Goal: Task Accomplishment & Management: Use online tool/utility

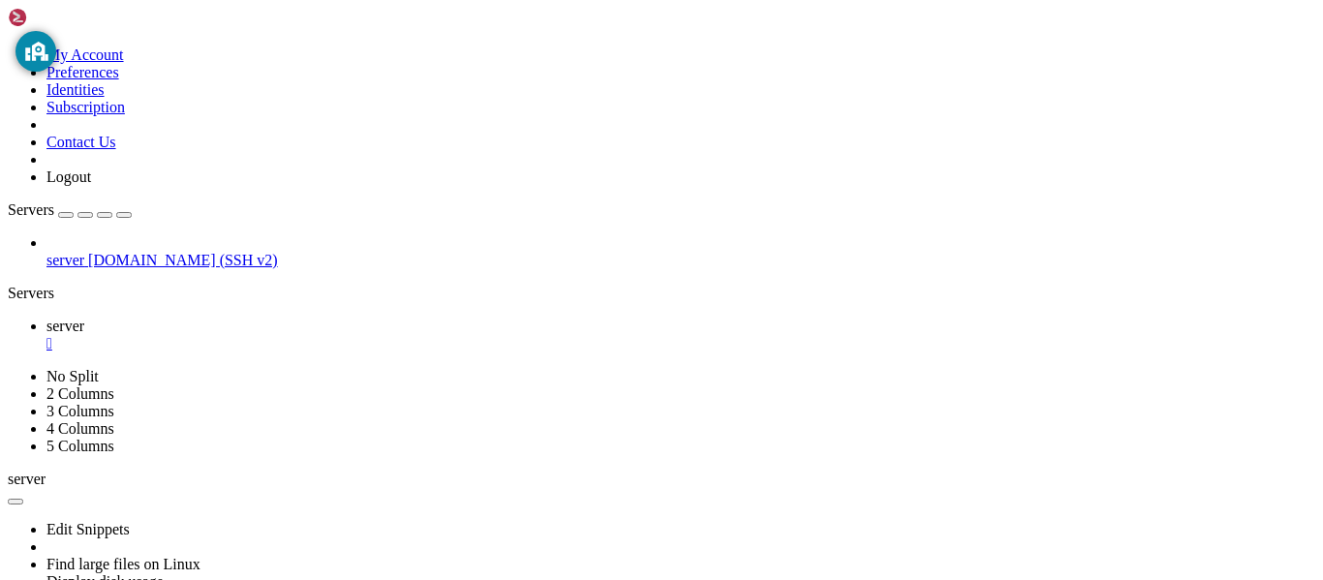
scroll to position [9, 2]
drag, startPoint x: 506, startPoint y: 1053, endPoint x: 746, endPoint y: 1057, distance: 239.2
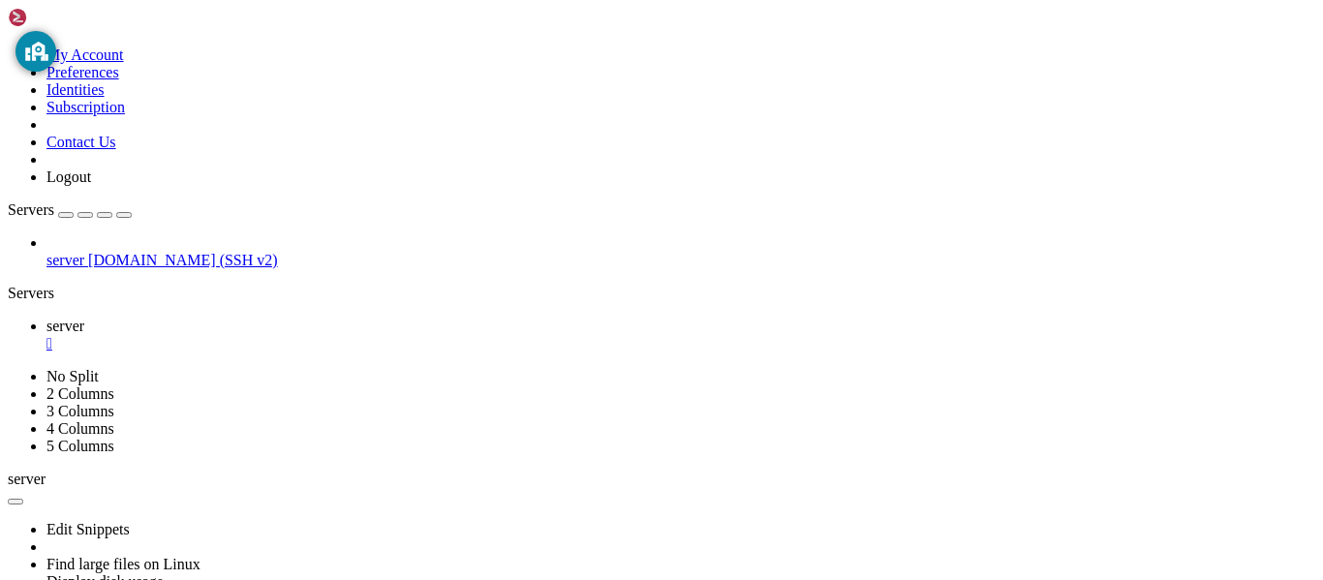
scroll to position [1546, 0]
drag, startPoint x: 39, startPoint y: 792, endPoint x: 254, endPoint y: 791, distance: 215.0
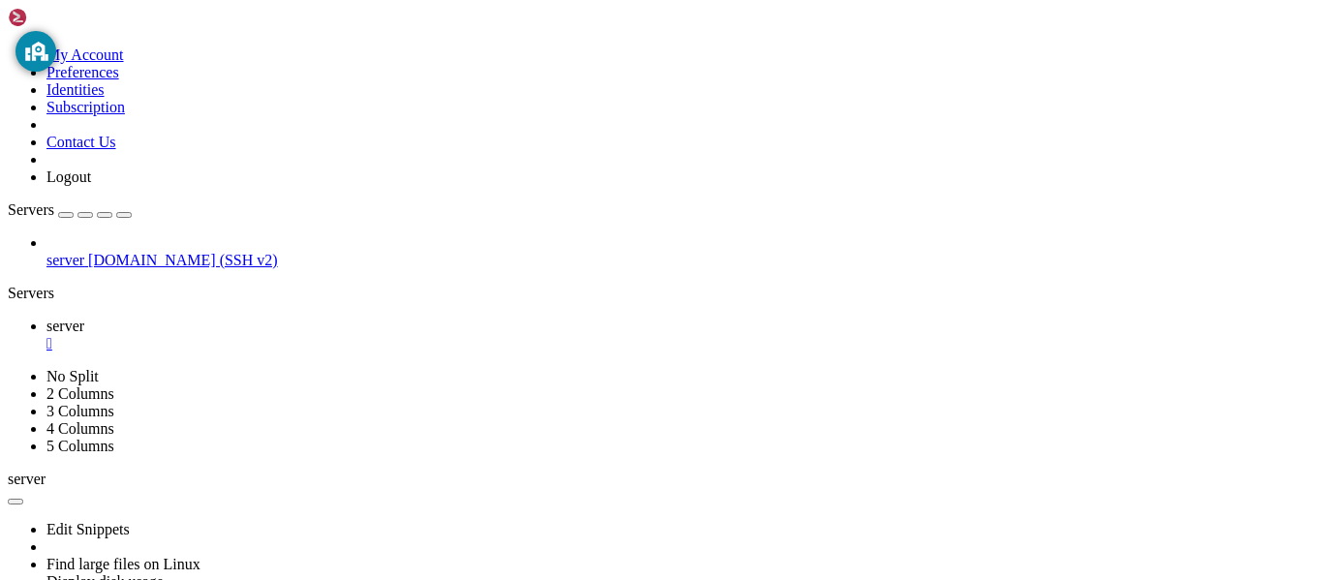
scroll to position [16924, 0]
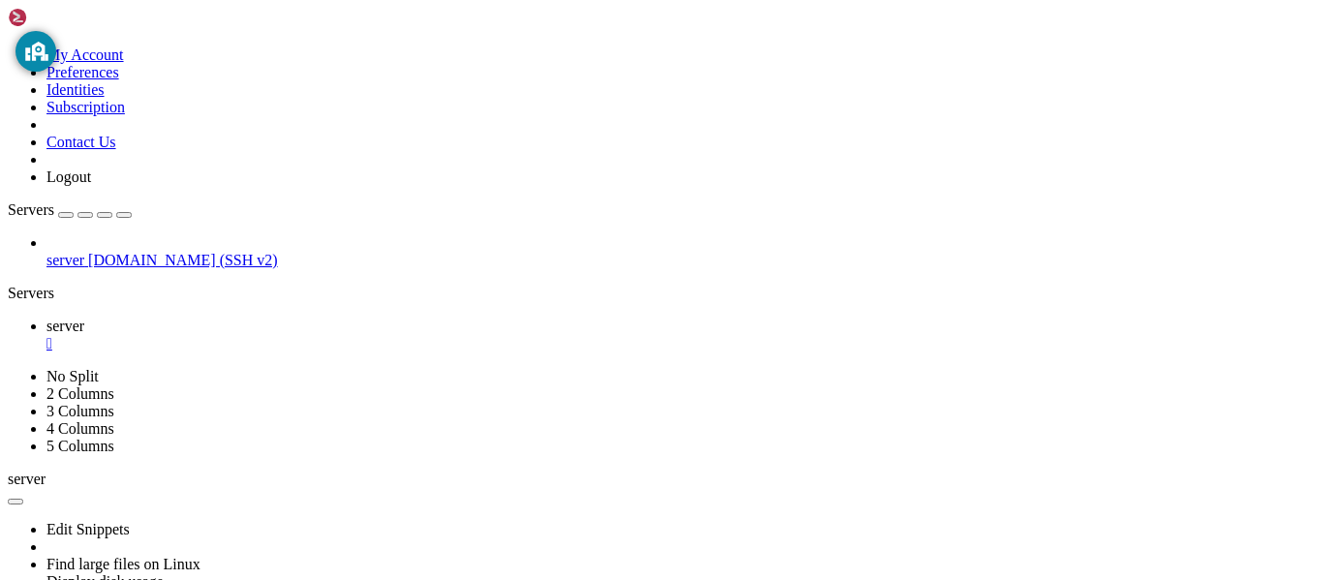
drag, startPoint x: 41, startPoint y: 961, endPoint x: 301, endPoint y: 970, distance: 260.7
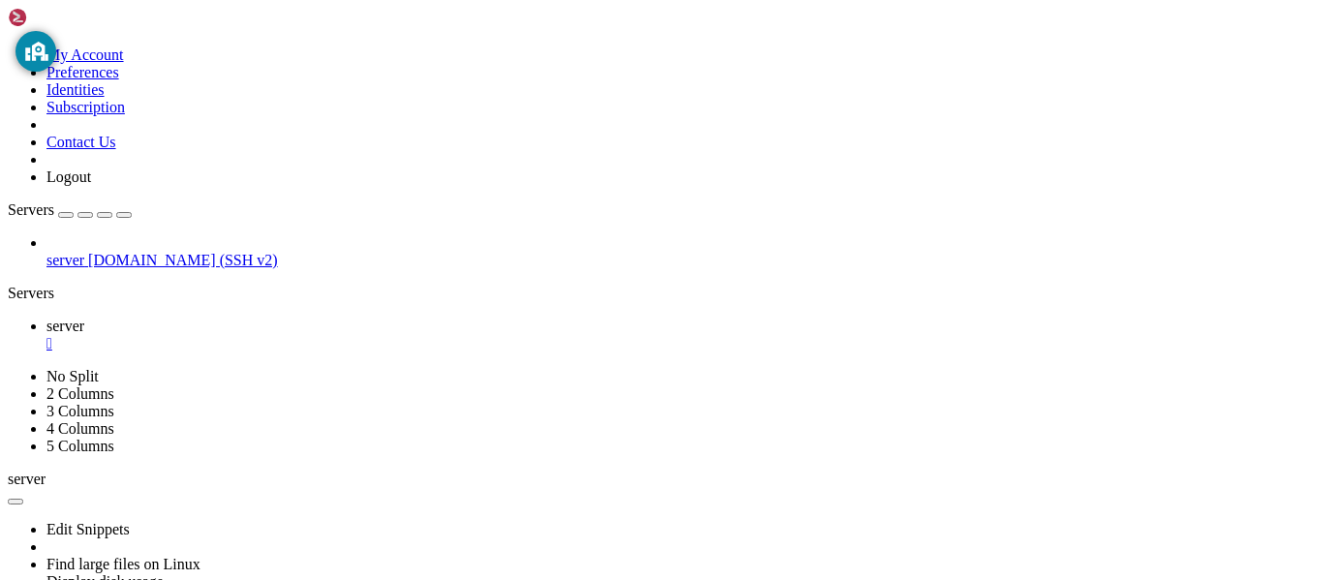
click at [8, 269] on div "server [DOMAIN_NAME] (SSH v2)" at bounding box center [661, 251] width 1307 height 35
drag, startPoint x: 16, startPoint y: 762, endPoint x: 109, endPoint y: 763, distance: 93.0
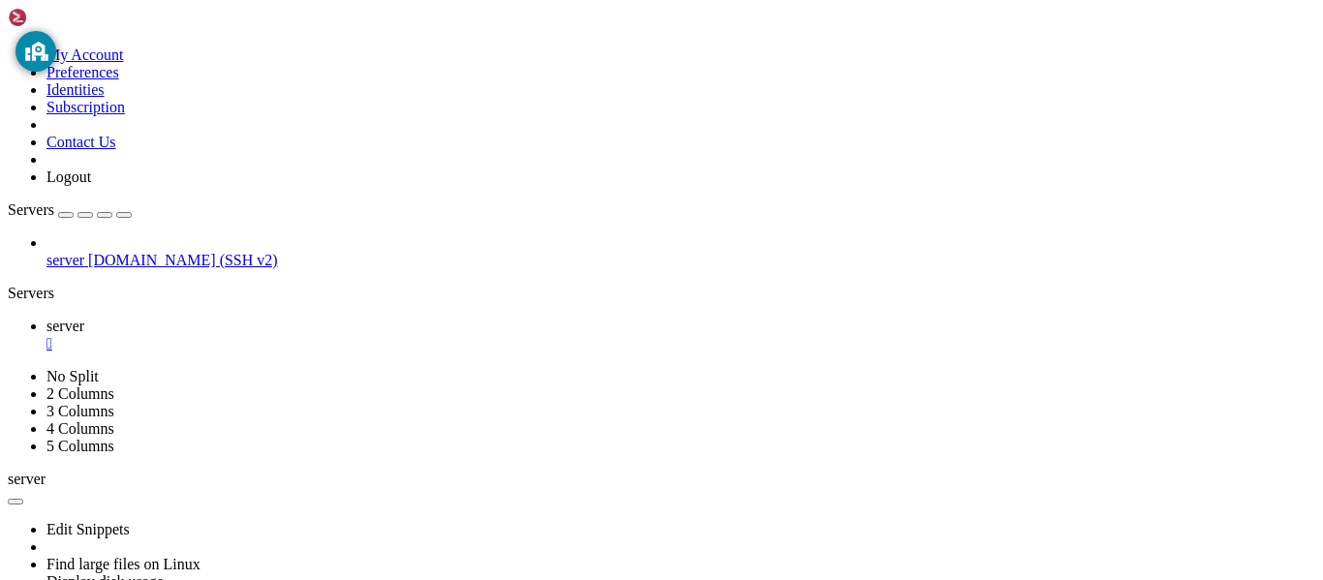
drag, startPoint x: 15, startPoint y: 760, endPoint x: 106, endPoint y: 767, distance: 91.3
click at [29, 269] on div "server [DOMAIN_NAME] (SSH v2)" at bounding box center [661, 251] width 1307 height 35
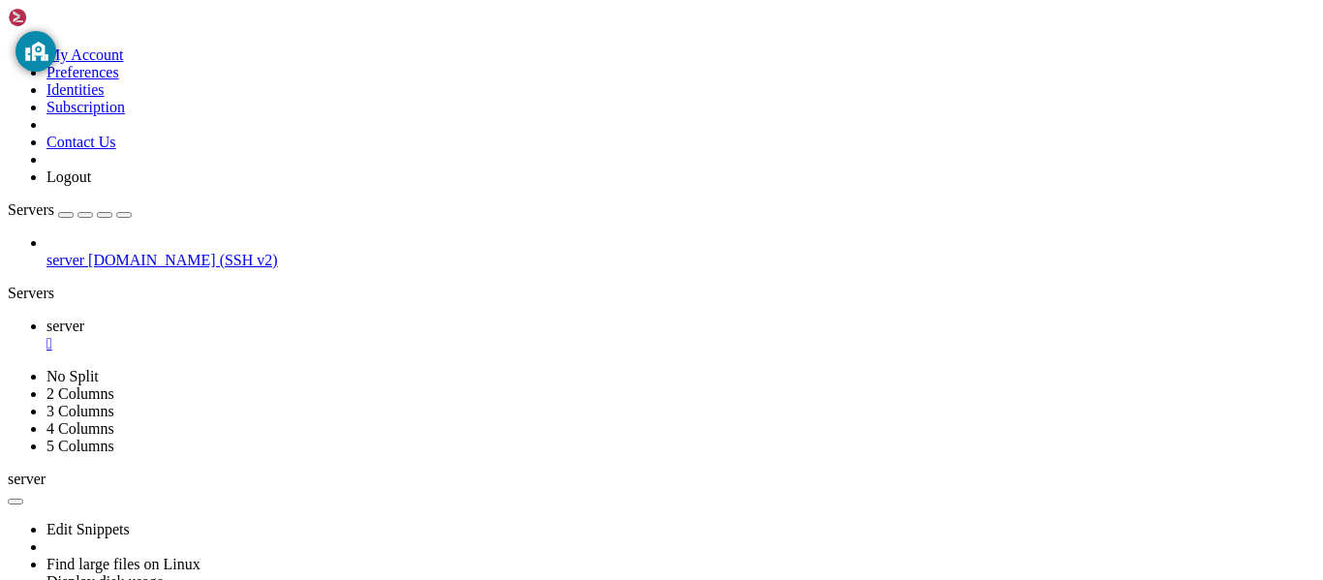
drag, startPoint x: 29, startPoint y: 1075, endPoint x: 265, endPoint y: 1082, distance: 236.4
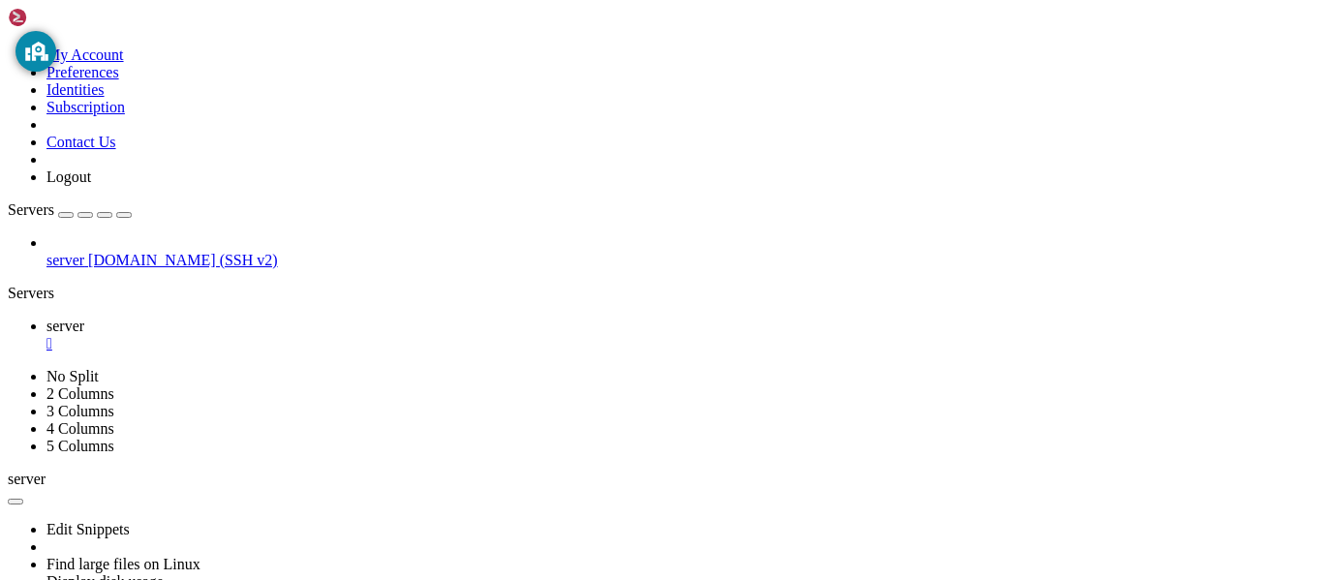
click at [8, 269] on div "server [DOMAIN_NAME] (SSH v2)" at bounding box center [661, 251] width 1307 height 35
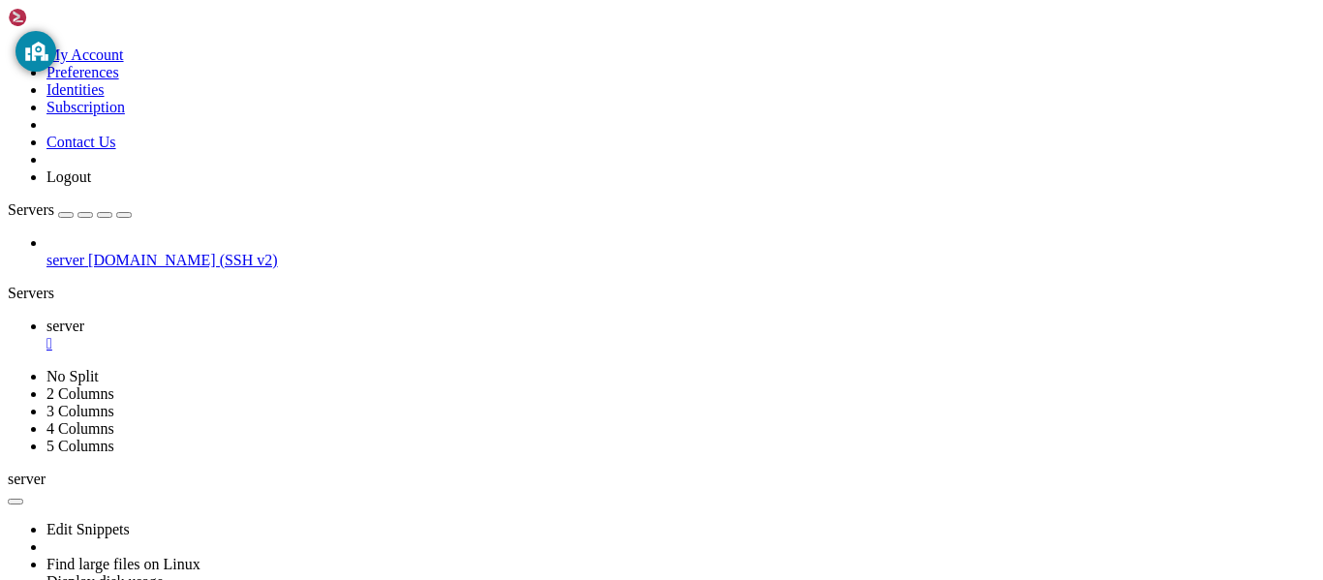
drag, startPoint x: 13, startPoint y: 1037, endPoint x: 153, endPoint y: 1141, distance: 174.5
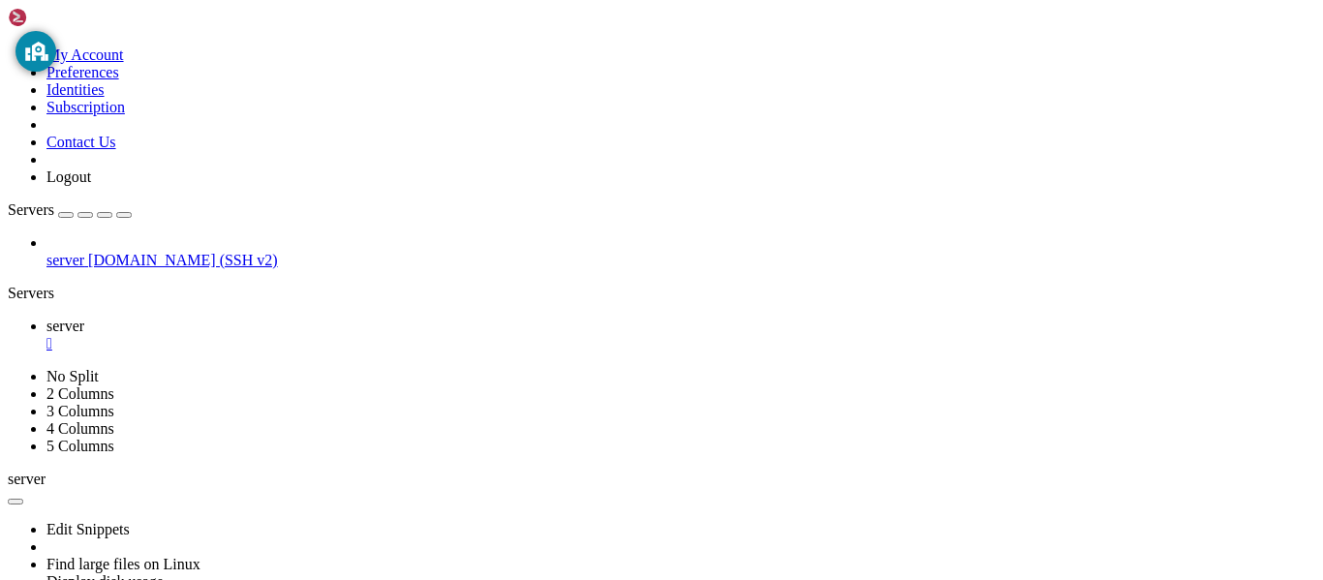
drag, startPoint x: 17, startPoint y: 973, endPoint x: 548, endPoint y: 749, distance: 576.3
drag, startPoint x: 538, startPoint y: 751, endPoint x: 15, endPoint y: 940, distance: 556.9
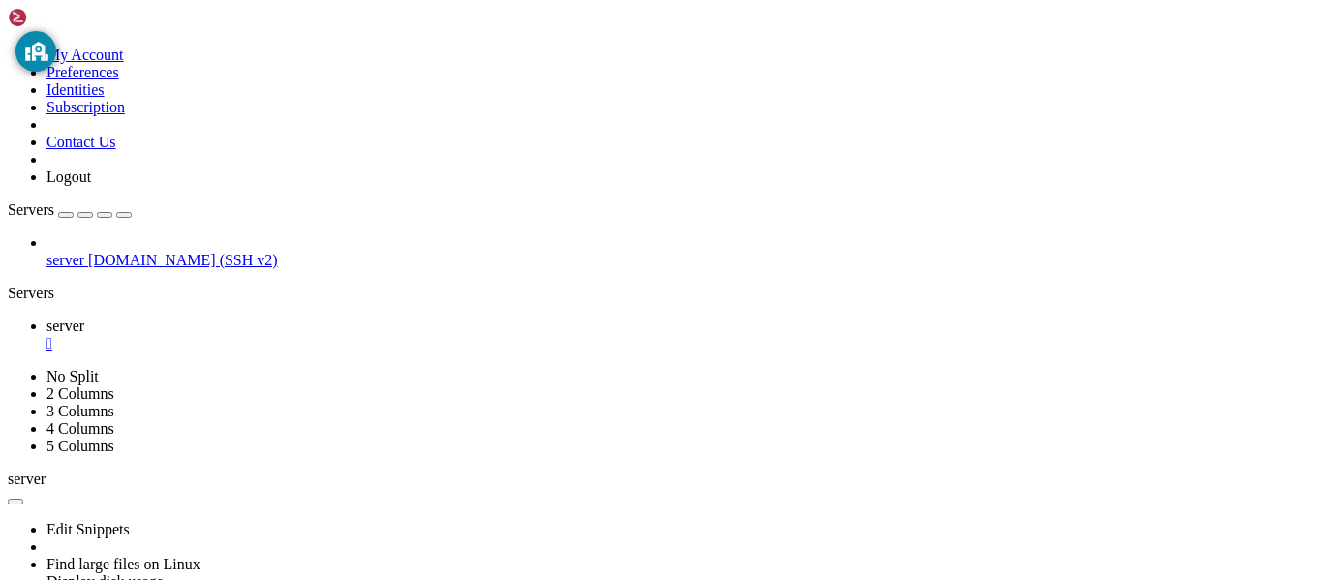
click at [8, 269] on div "server [DOMAIN_NAME] (SSH v2)" at bounding box center [661, 251] width 1307 height 35
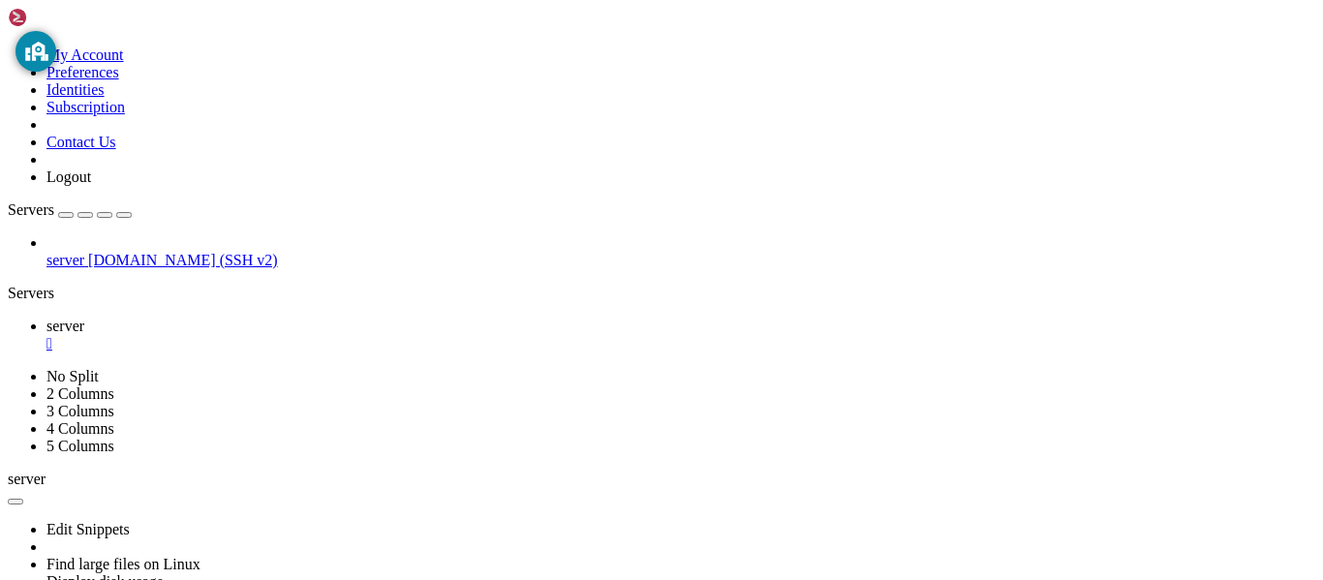
scroll to position [37568, 0]
drag, startPoint x: 13, startPoint y: 1076, endPoint x: 288, endPoint y: 1068, distance: 275.1
drag, startPoint x: 288, startPoint y: 1068, endPoint x: 250, endPoint y: 1164, distance: 103.0
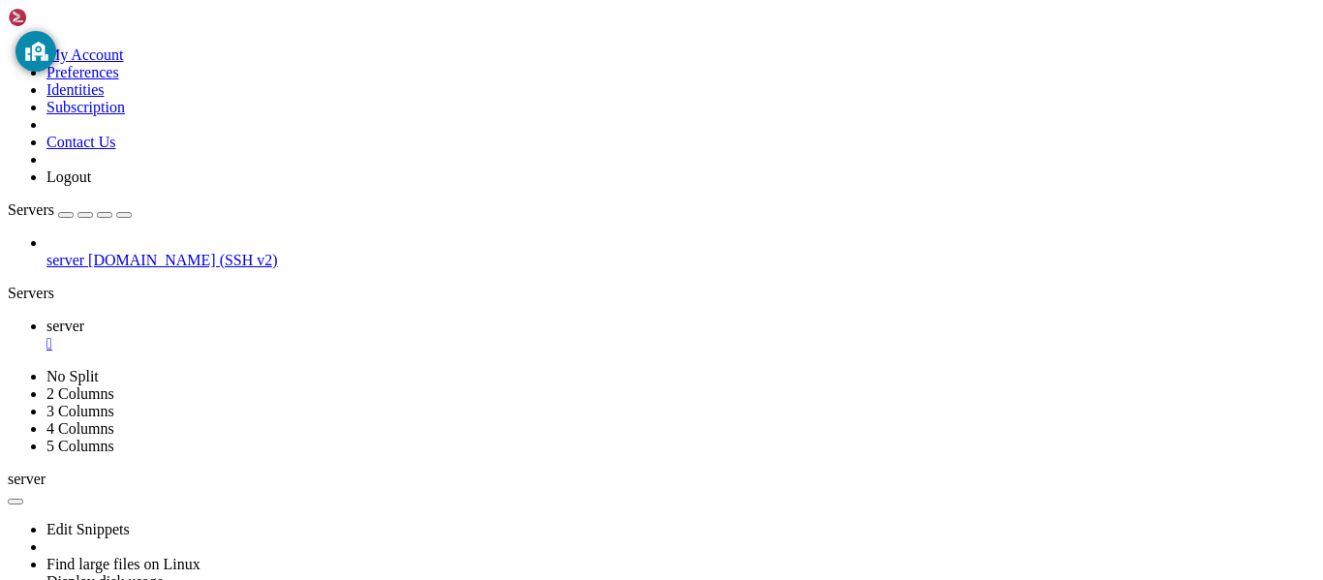
drag, startPoint x: 15, startPoint y: 1077, endPoint x: 312, endPoint y: 1083, distance: 296.4
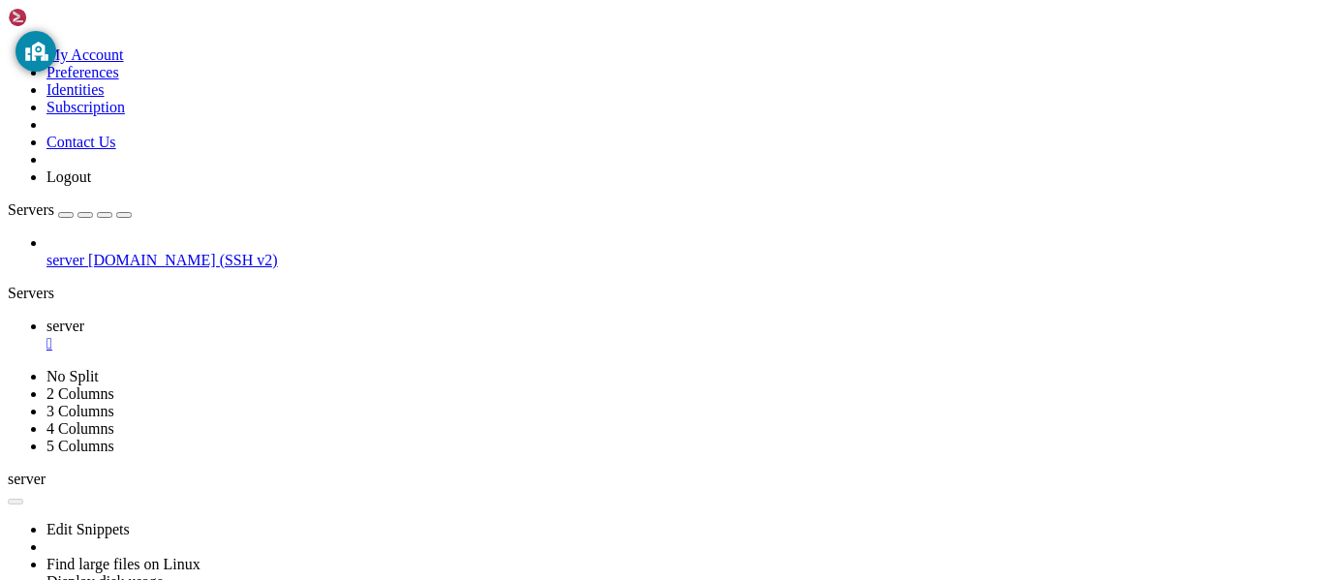
scroll to position [37634, 0]
drag, startPoint x: 683, startPoint y: 1081, endPoint x: 267, endPoint y: 1088, distance: 415.5
drag, startPoint x: 267, startPoint y: 1088, endPoint x: 574, endPoint y: 1029, distance: 312.6
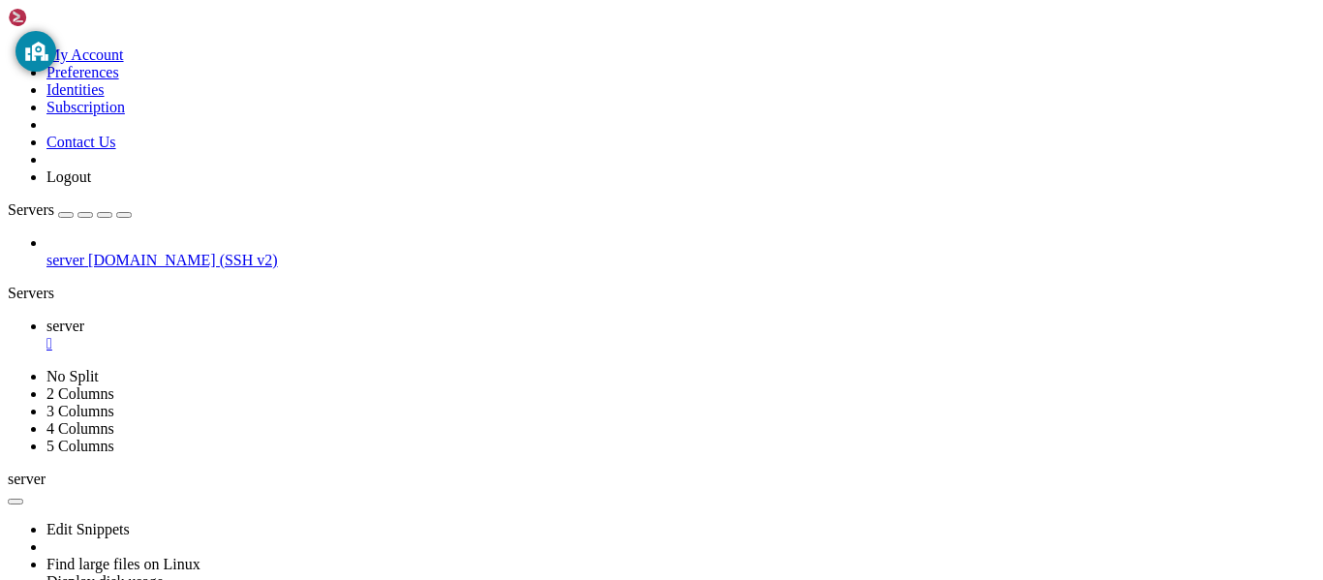
drag, startPoint x: 530, startPoint y: 974, endPoint x: 18, endPoint y: 945, distance: 512.1
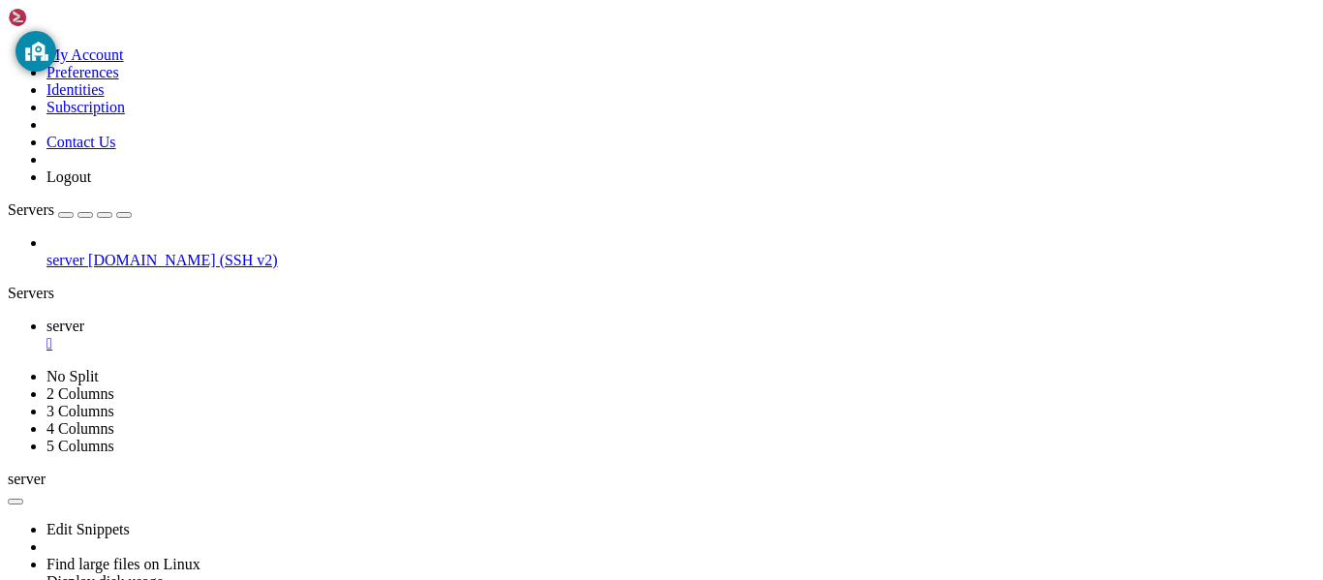
drag, startPoint x: 292, startPoint y: 1077, endPoint x: 12, endPoint y: 1026, distance: 285.5
drag, startPoint x: 17, startPoint y: 1012, endPoint x: 278, endPoint y: 1073, distance: 267.5
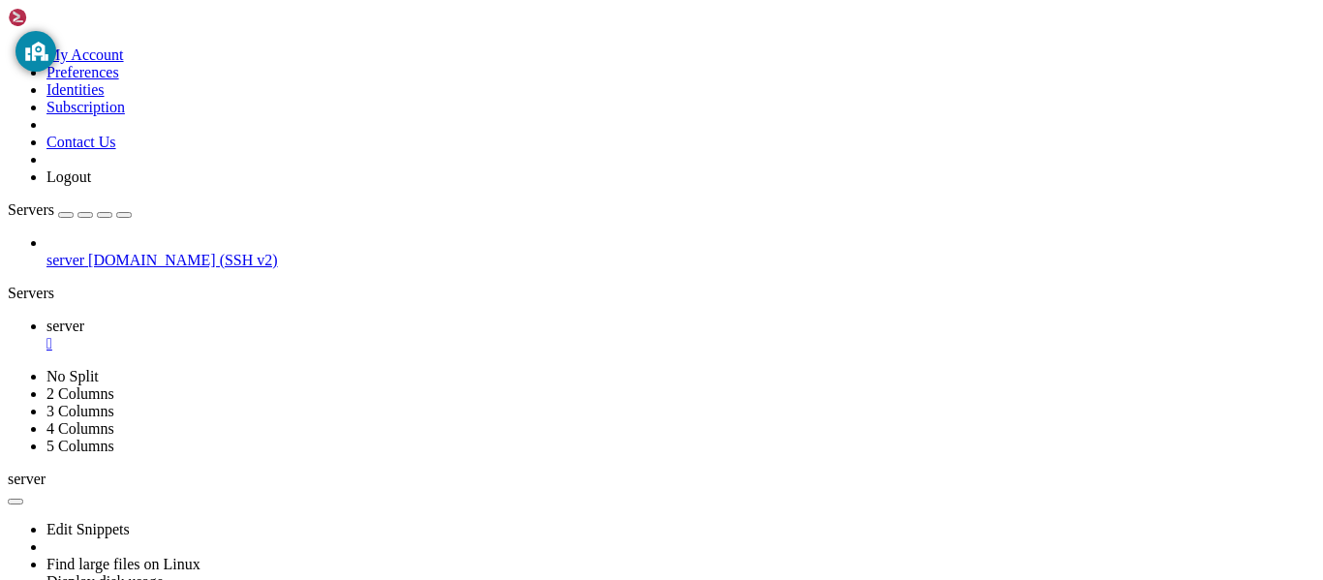
scroll to position [38112, 0]
drag, startPoint x: 895, startPoint y: 1080, endPoint x: 326, endPoint y: 1061, distance: 568.8
drag, startPoint x: 326, startPoint y: 1061, endPoint x: 922, endPoint y: 1095, distance: 596.5
drag, startPoint x: 881, startPoint y: 1073, endPoint x: 21, endPoint y: 1040, distance: 860.6
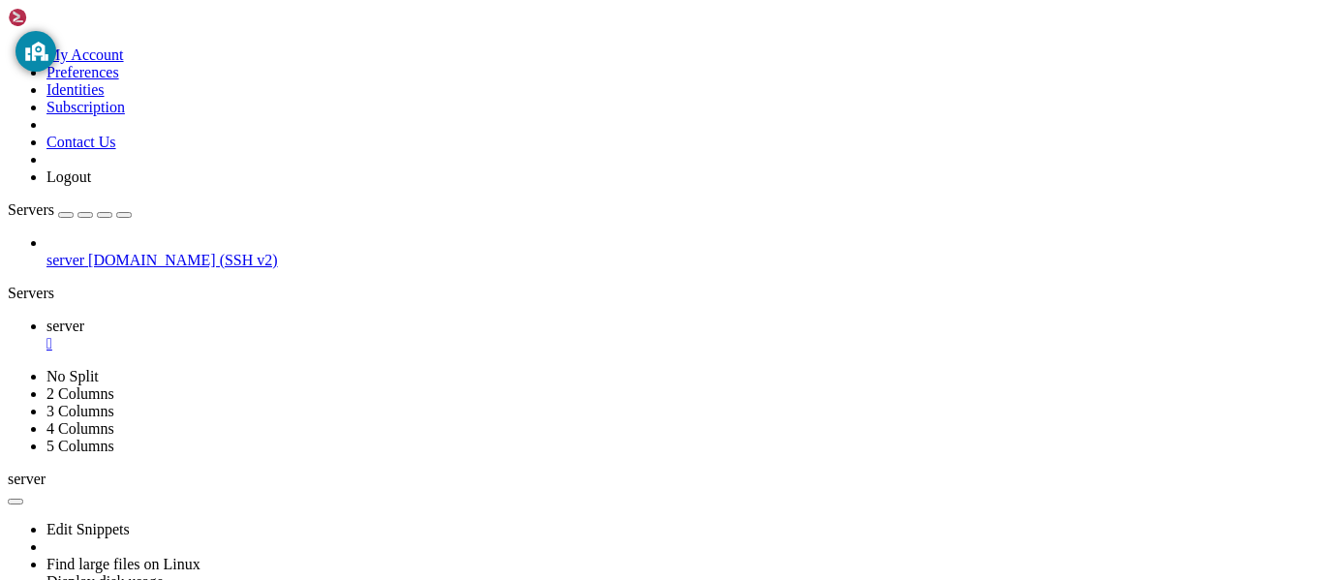
drag, startPoint x: 302, startPoint y: 984, endPoint x: 148, endPoint y: 991, distance: 154.1
